Goal: Download file/media

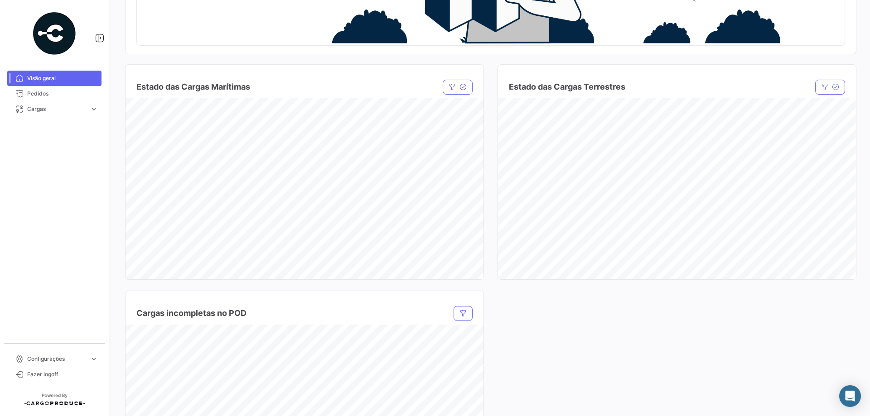
scroll to position [54, 0]
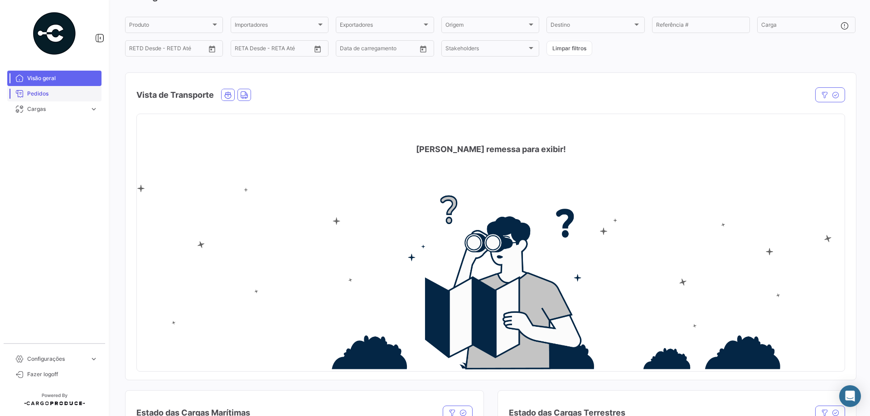
click at [52, 92] on span "Pedidos" at bounding box center [62, 94] width 71 height 8
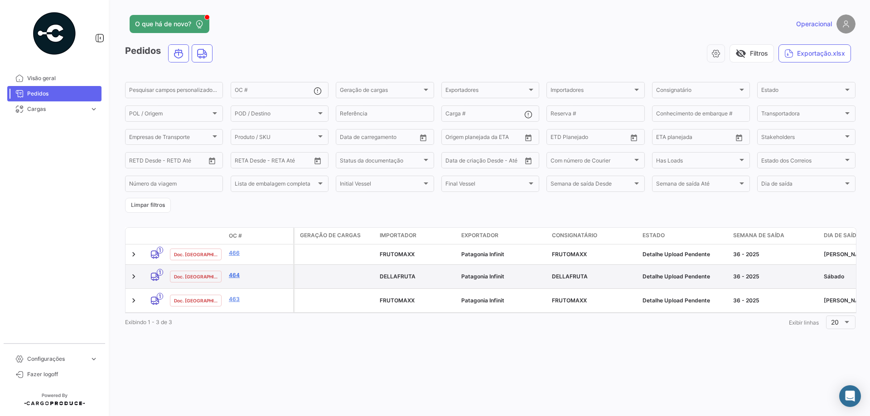
click at [237, 276] on link "464" at bounding box center [259, 275] width 61 height 8
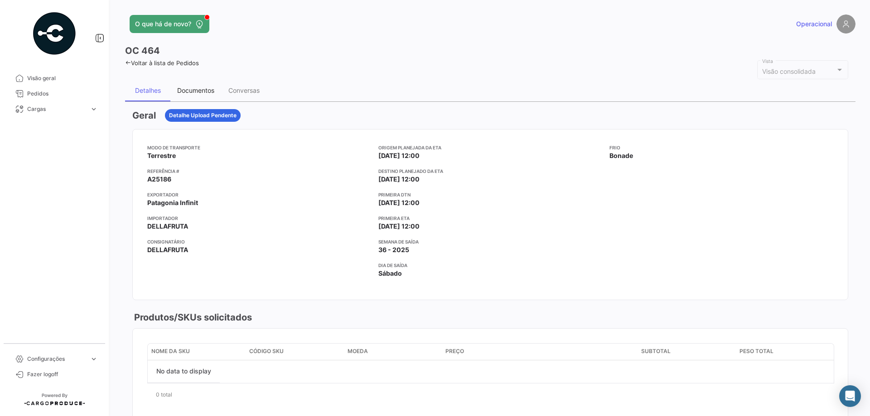
click at [188, 92] on div "Documentos" at bounding box center [195, 91] width 37 height 8
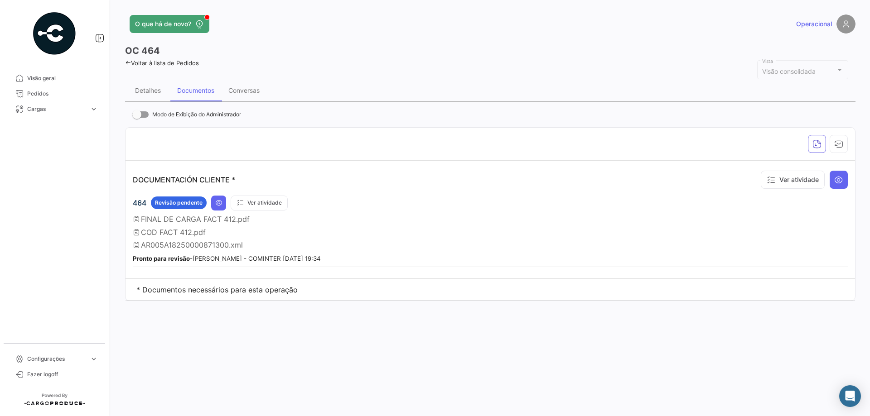
click at [166, 245] on span "AR005A18250000871300.xml" at bounding box center [192, 245] width 102 height 9
click at [216, 200] on icon at bounding box center [218, 202] width 7 height 7
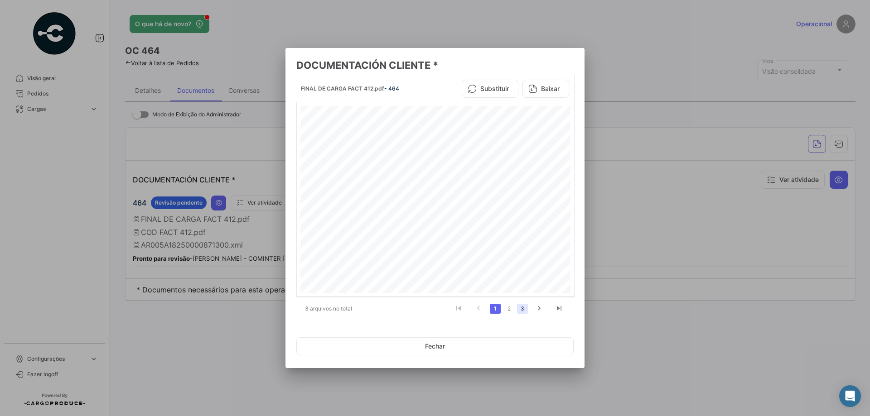
click at [521, 306] on link "3" at bounding box center [522, 309] width 11 height 10
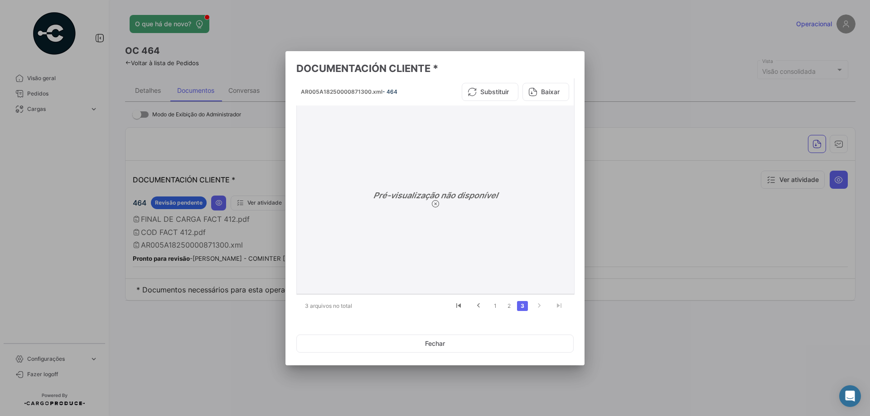
click at [562, 93] on button "Baixar" at bounding box center [546, 92] width 47 height 18
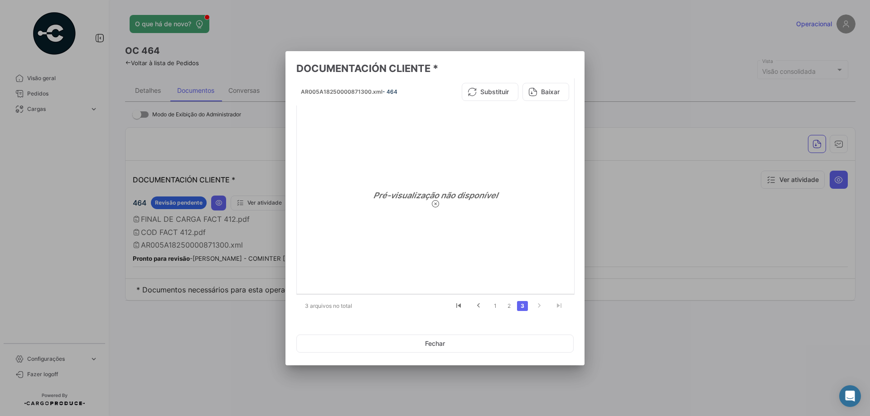
click at [658, 212] on div at bounding box center [435, 208] width 870 height 416
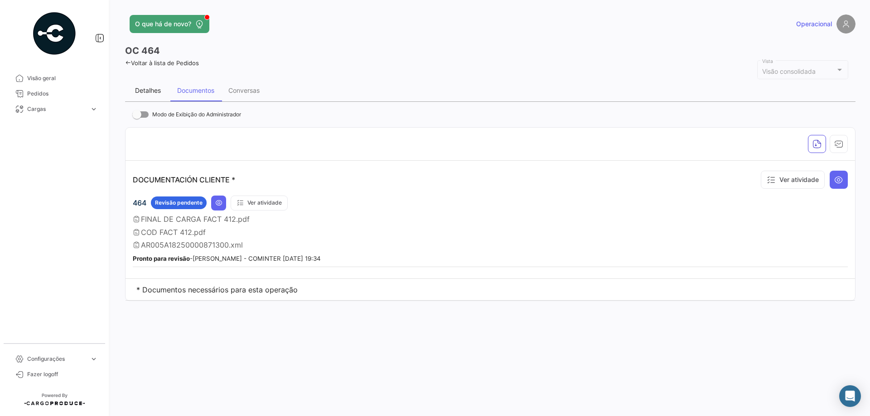
click at [140, 91] on div "Detalhes" at bounding box center [148, 91] width 26 height 8
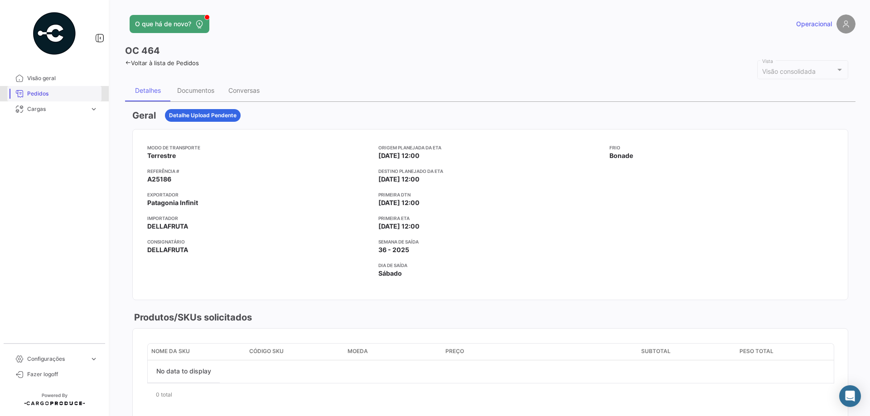
click at [75, 92] on span "Pedidos" at bounding box center [62, 94] width 71 height 8
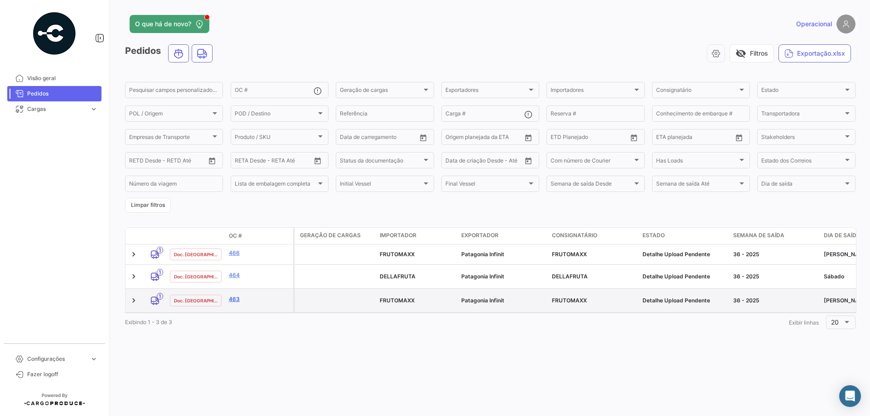
click at [231, 301] on link "463" at bounding box center [259, 299] width 61 height 8
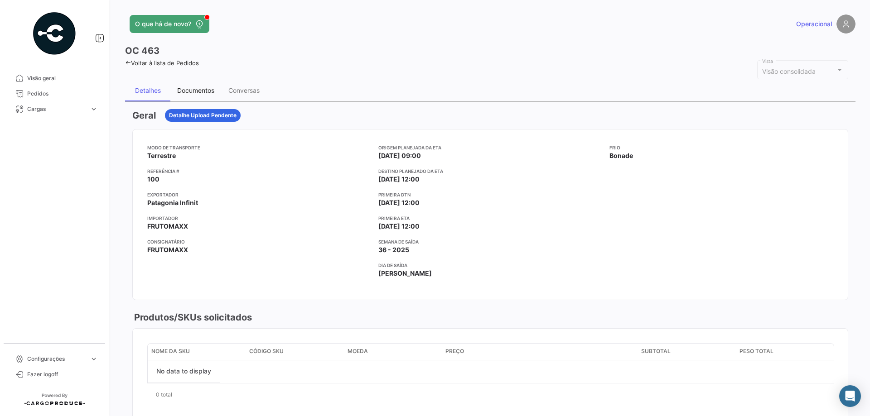
click at [203, 93] on div "Documentos" at bounding box center [195, 91] width 37 height 8
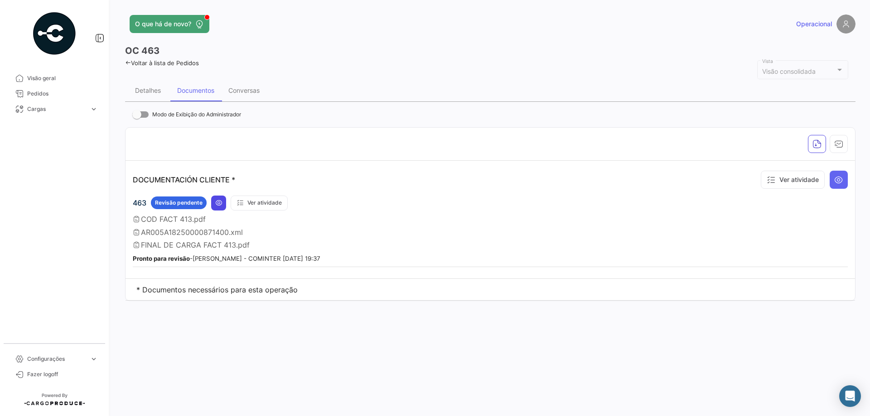
click at [219, 202] on icon at bounding box center [218, 202] width 7 height 7
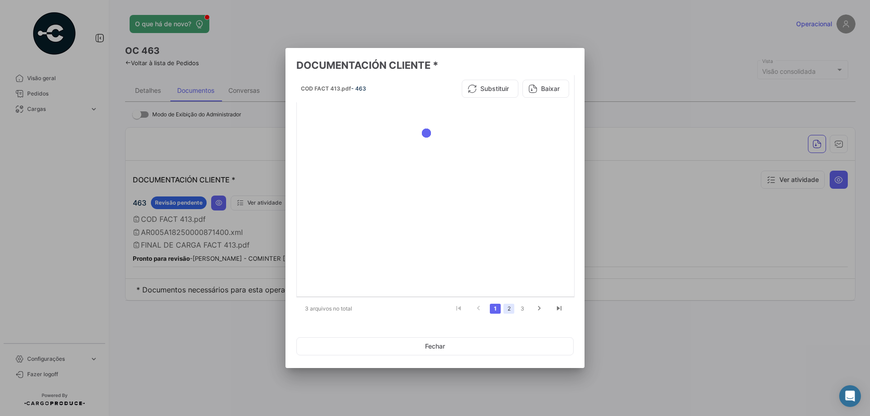
click at [508, 309] on link "2" at bounding box center [509, 309] width 11 height 10
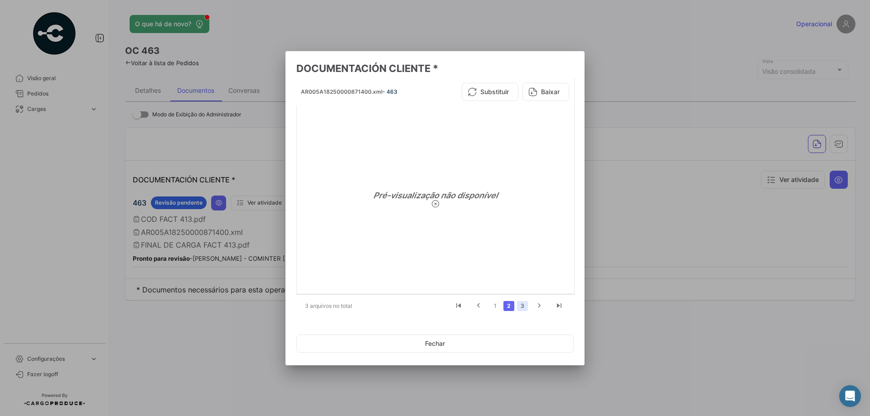
click at [521, 306] on link "3" at bounding box center [522, 306] width 11 height 10
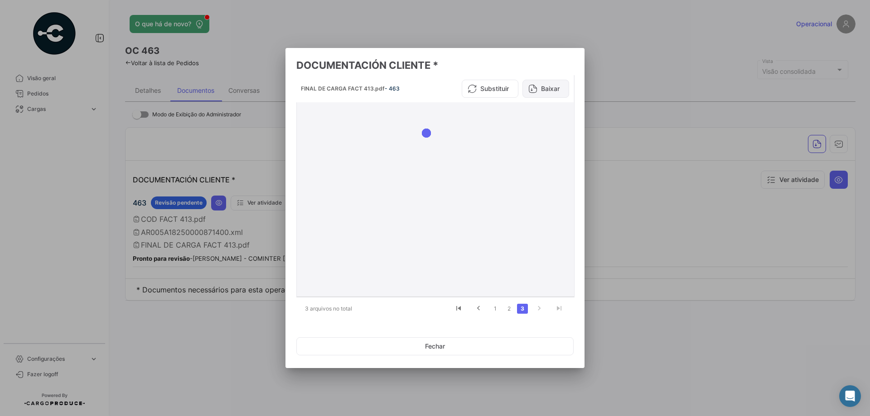
click at [547, 90] on button "Baixar" at bounding box center [546, 89] width 47 height 18
click at [511, 308] on link "2" at bounding box center [509, 309] width 11 height 10
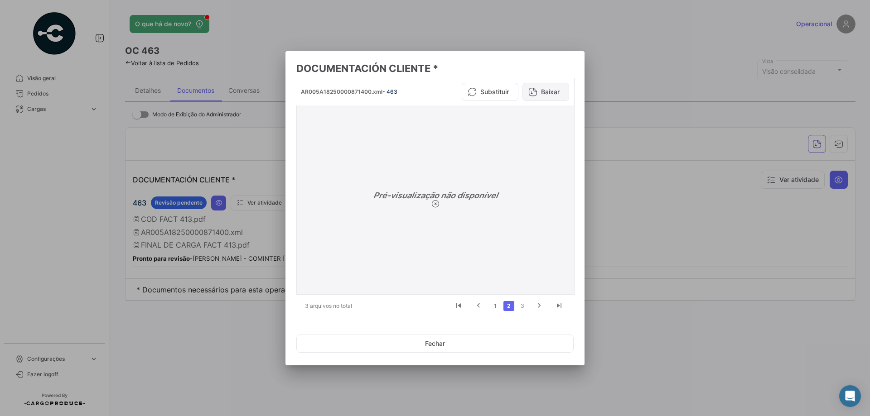
click at [558, 93] on button "Baixar" at bounding box center [546, 92] width 47 height 18
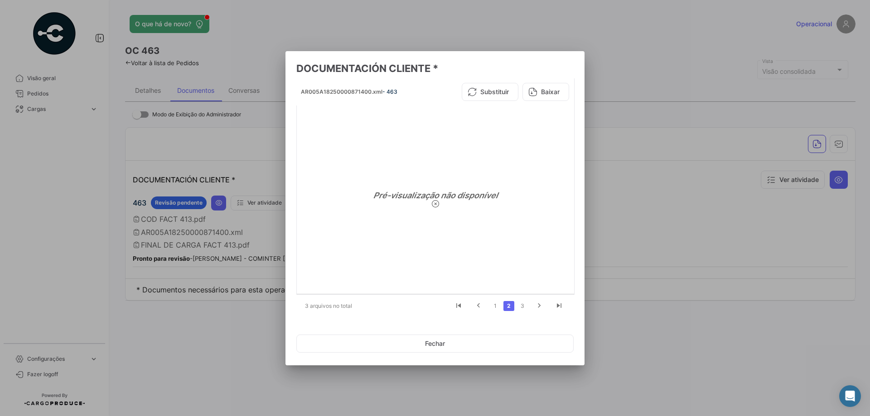
click at [671, 185] on div at bounding box center [435, 208] width 870 height 416
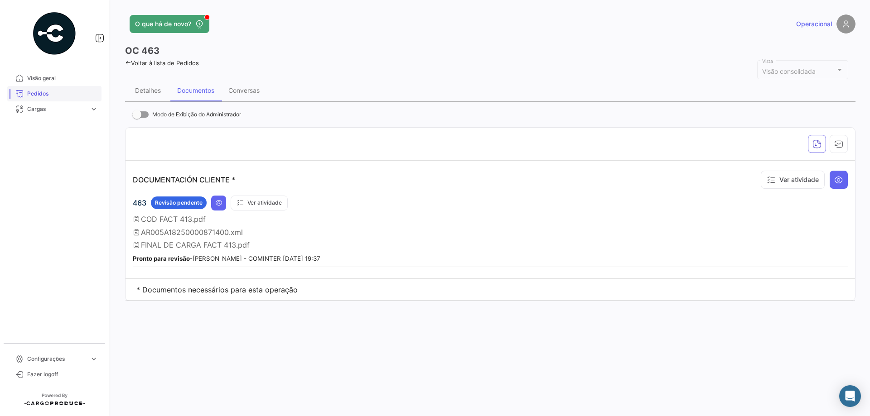
click at [36, 93] on span "Pedidos" at bounding box center [62, 94] width 71 height 8
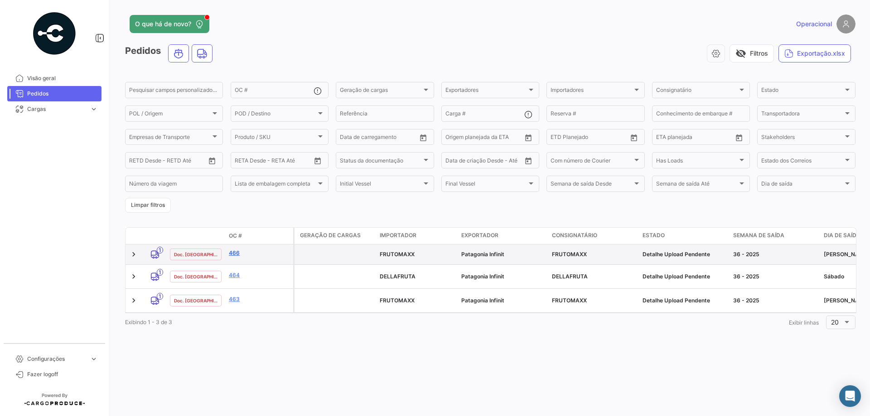
click at [232, 257] on link "466" at bounding box center [259, 253] width 61 height 8
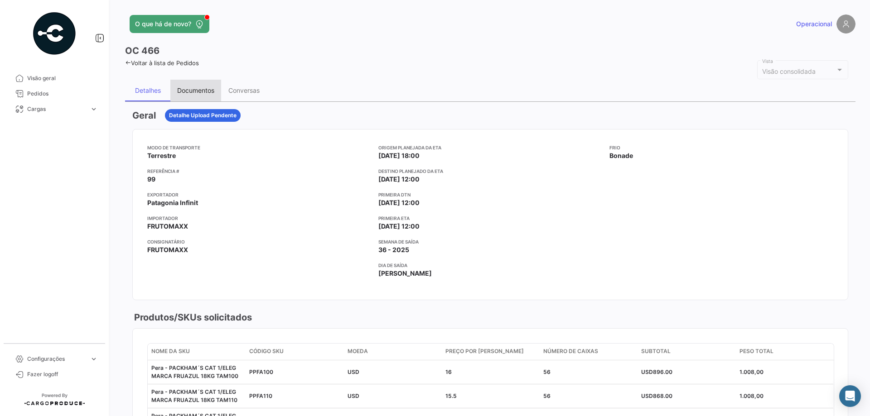
click at [202, 90] on div "Documentos" at bounding box center [195, 91] width 37 height 8
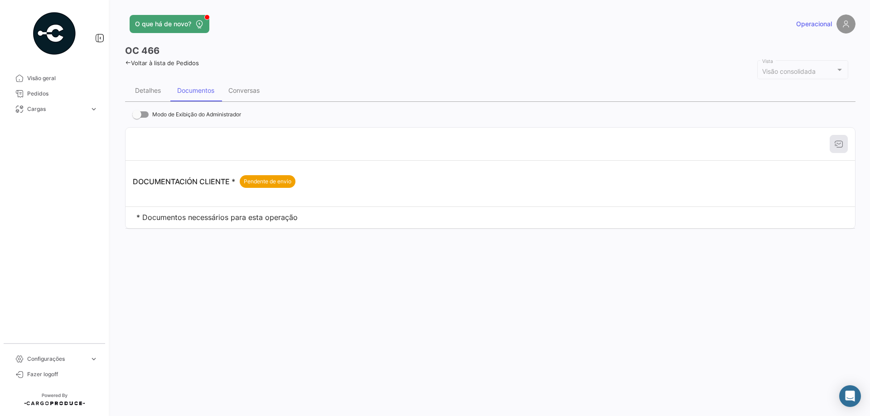
click at [281, 319] on div "O que há de novo? Operacional OC 466 Voltar à lista de Pedidos Visão consolidad…" at bounding box center [491, 208] width 760 height 416
